Goal: Transaction & Acquisition: Download file/media

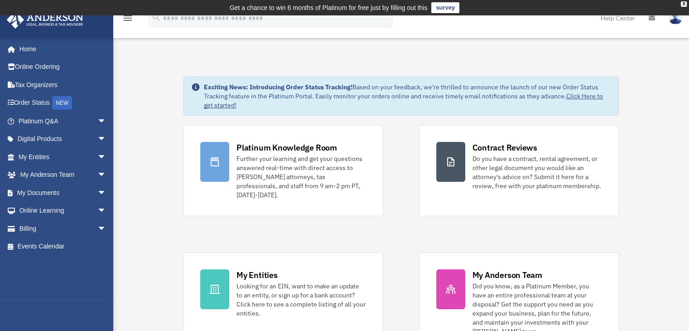
click at [23, 152] on link "My Entities arrow_drop_down" at bounding box center [63, 157] width 114 height 18
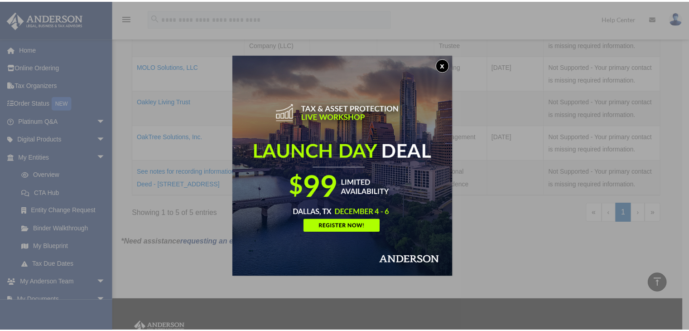
scroll to position [252, 0]
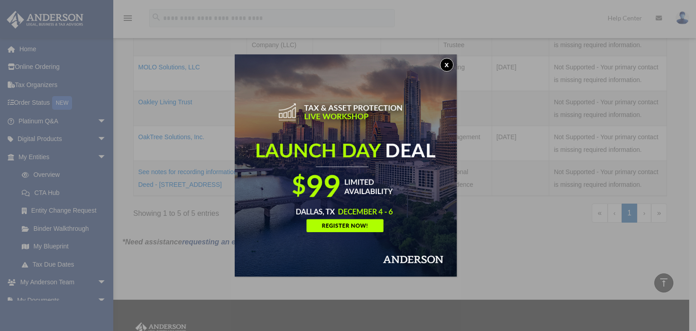
click at [450, 61] on button "x" at bounding box center [447, 65] width 14 height 14
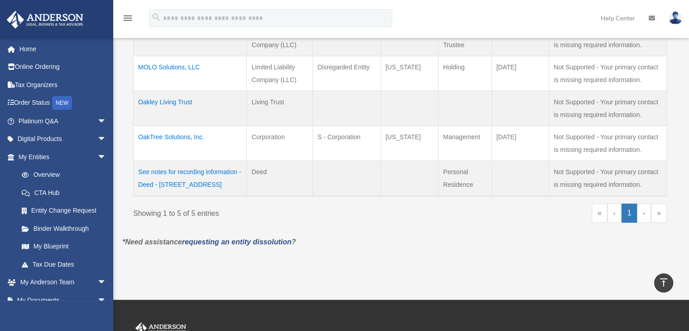
click at [152, 97] on td "Oakley Living Trust" at bounding box center [190, 108] width 113 height 35
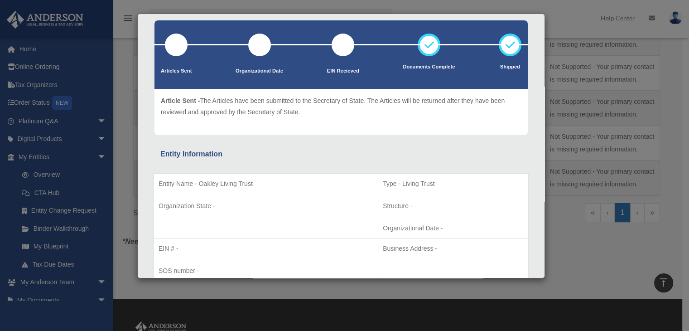
scroll to position [0, 0]
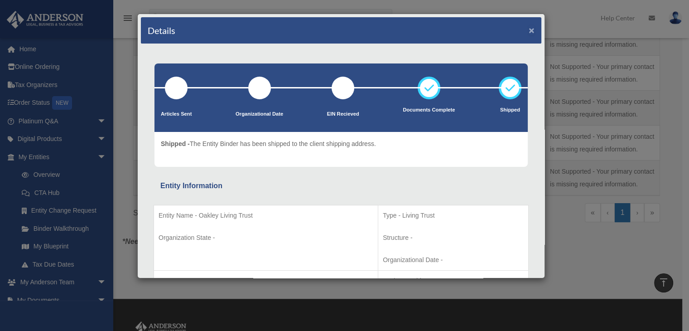
click at [529, 28] on button "×" at bounding box center [532, 30] width 6 height 10
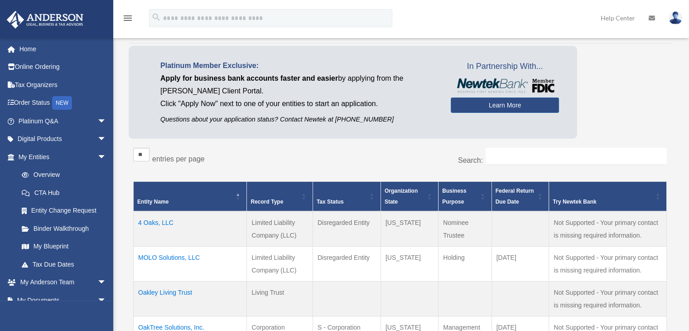
scroll to position [64, 0]
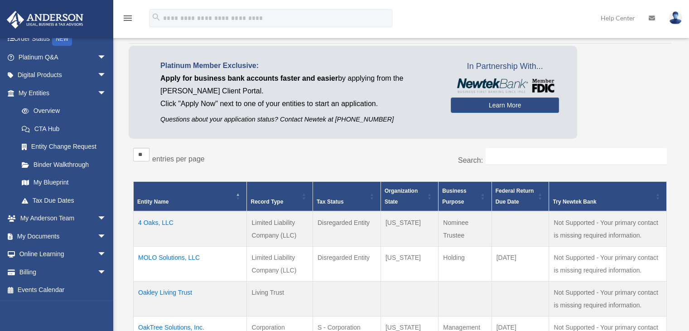
click at [49, 237] on link "My Documents arrow_drop_down" at bounding box center [63, 236] width 114 height 18
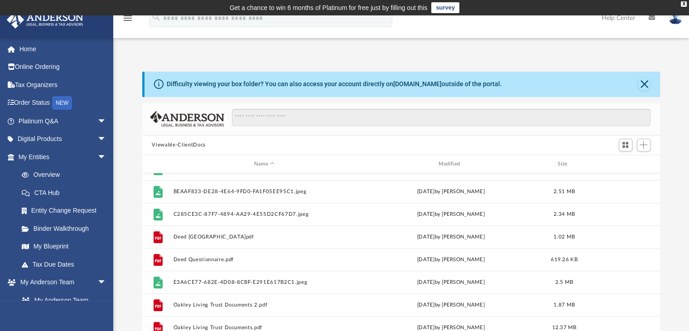
scroll to position [220, 0]
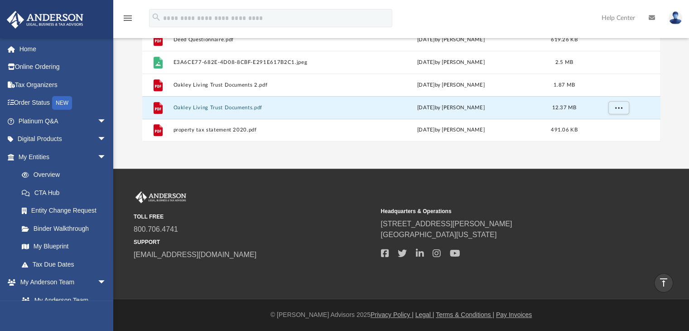
click at [227, 105] on button "Oakley Living Trust Documents.pdf" at bounding box center [264, 108] width 183 height 6
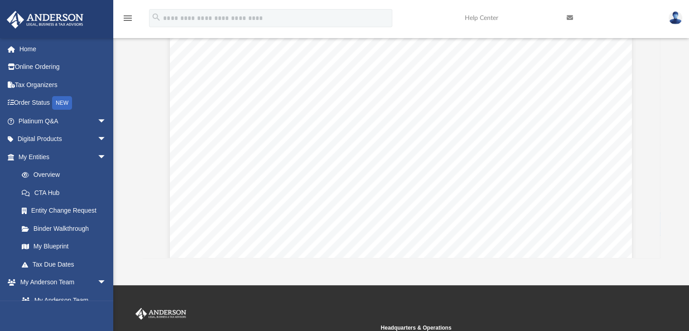
scroll to position [0, 0]
click at [129, 15] on icon "menu" at bounding box center [127, 18] width 11 height 11
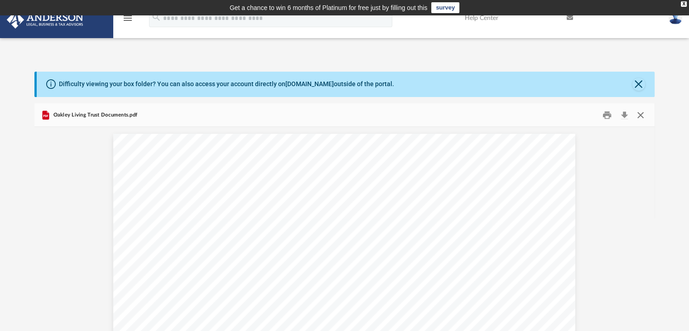
click at [640, 115] on button "Close" at bounding box center [641, 115] width 16 height 14
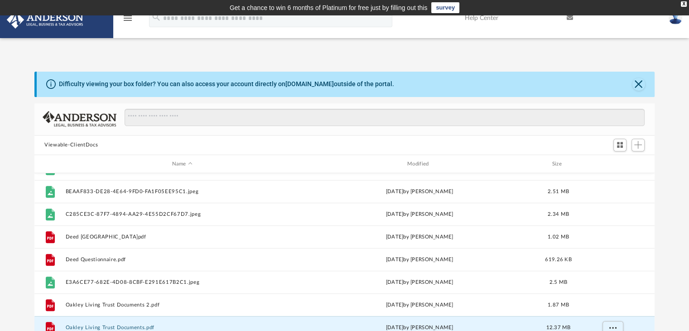
scroll to position [7, 0]
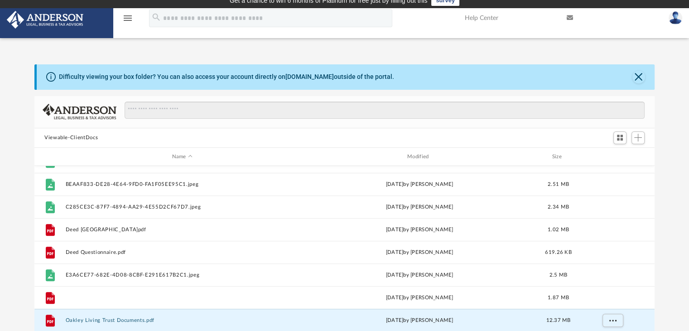
click at [140, 296] on button "Oakley Living Trust Documents 2.pdf" at bounding box center [182, 298] width 233 height 6
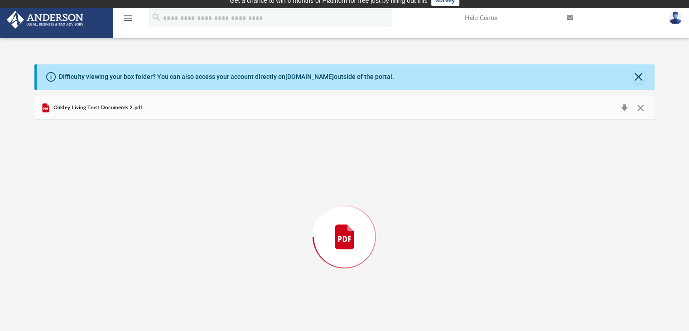
scroll to position [30, 0]
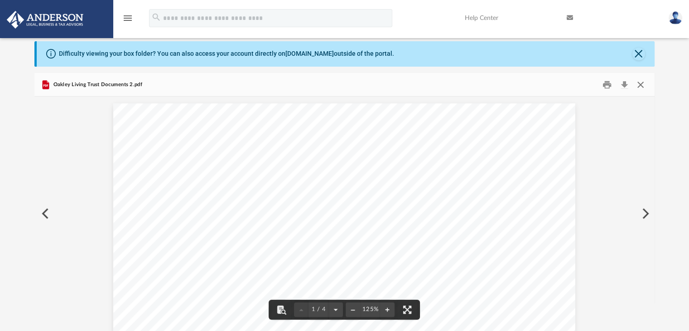
click at [642, 81] on button "Close" at bounding box center [641, 85] width 16 height 14
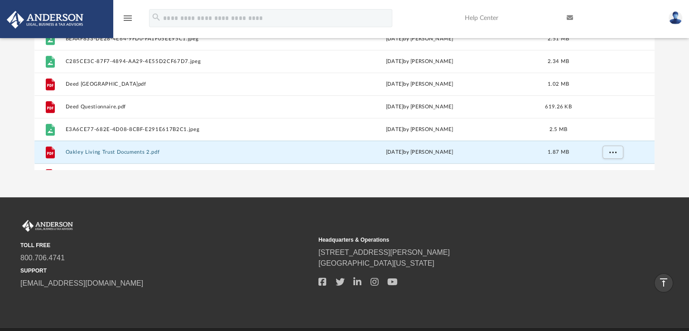
scroll to position [537, 0]
